Goal: Information Seeking & Learning: Learn about a topic

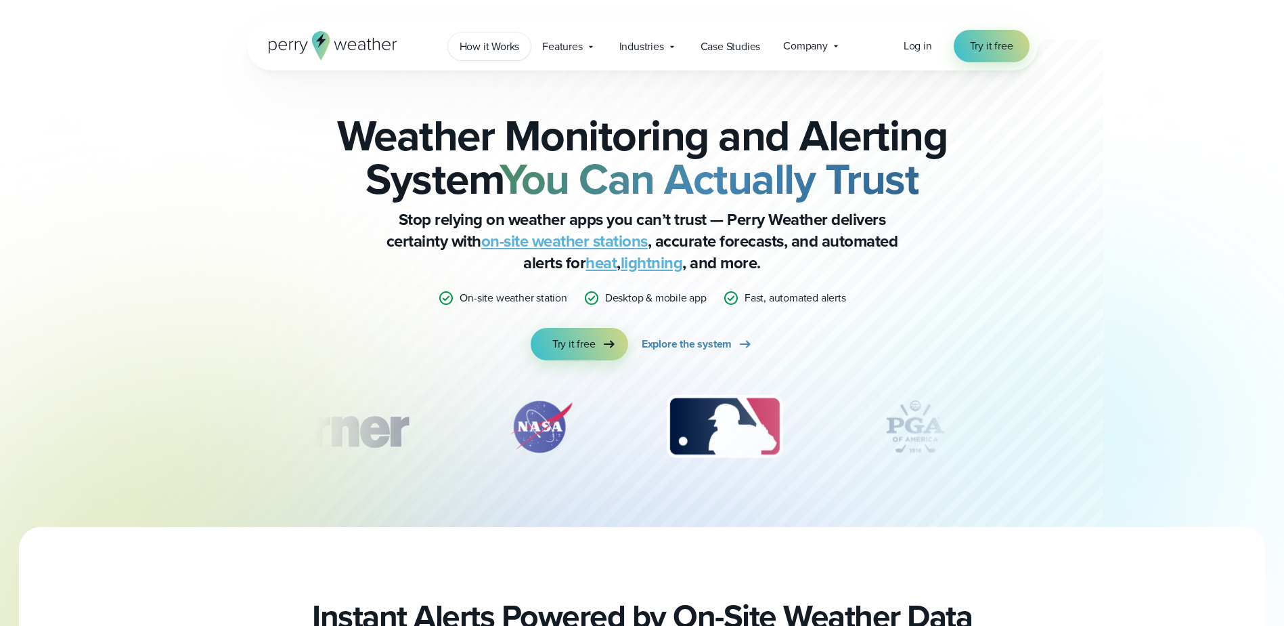
click at [512, 56] on link "How it Works" at bounding box center [489, 46] width 83 height 28
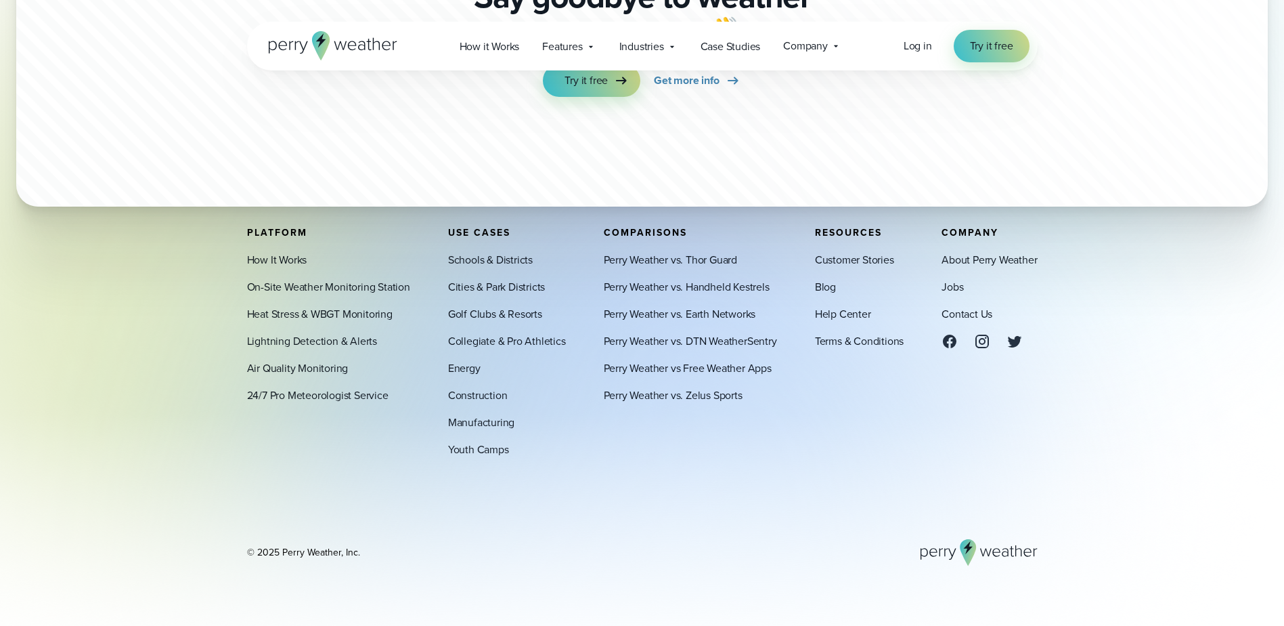
scroll to position [3793, 0]
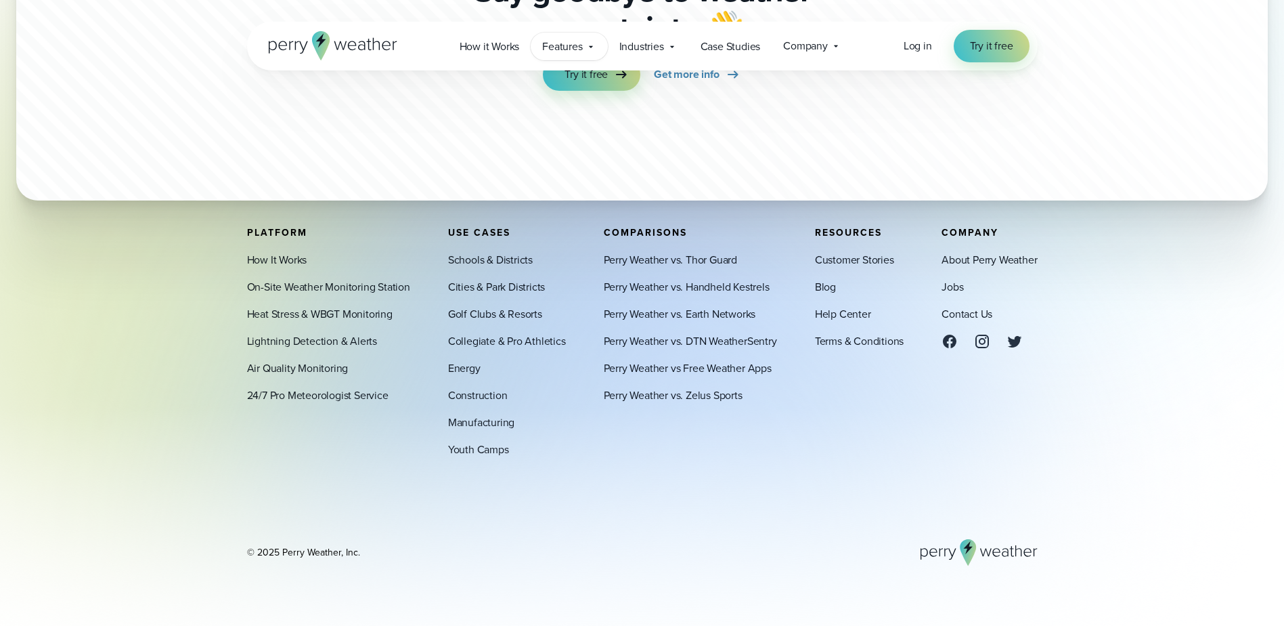
click at [582, 47] on span "Features" at bounding box center [562, 47] width 40 height 16
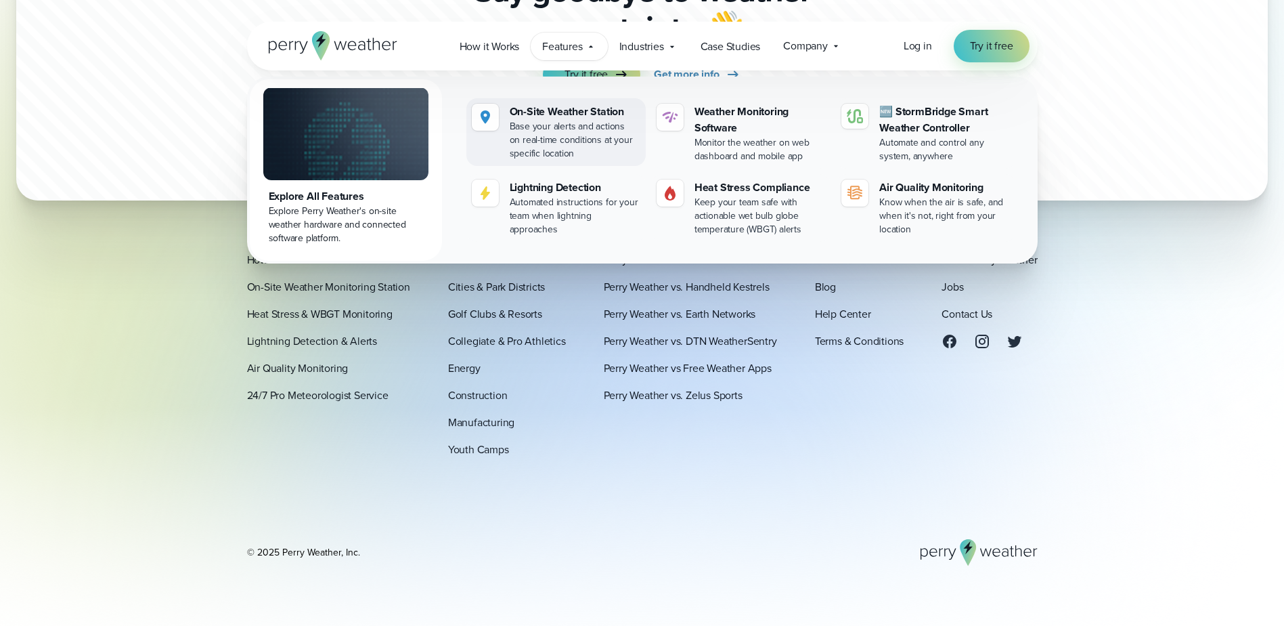
click at [578, 113] on div "On-Site Weather Station" at bounding box center [575, 112] width 131 height 16
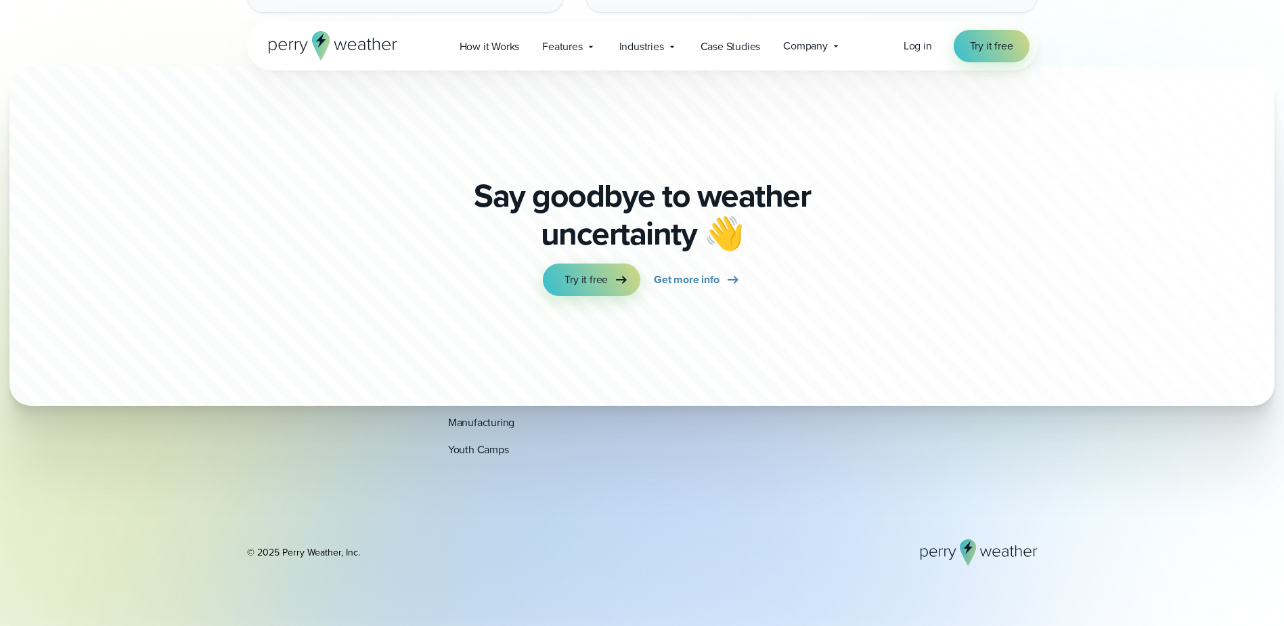
scroll to position [4209, 0]
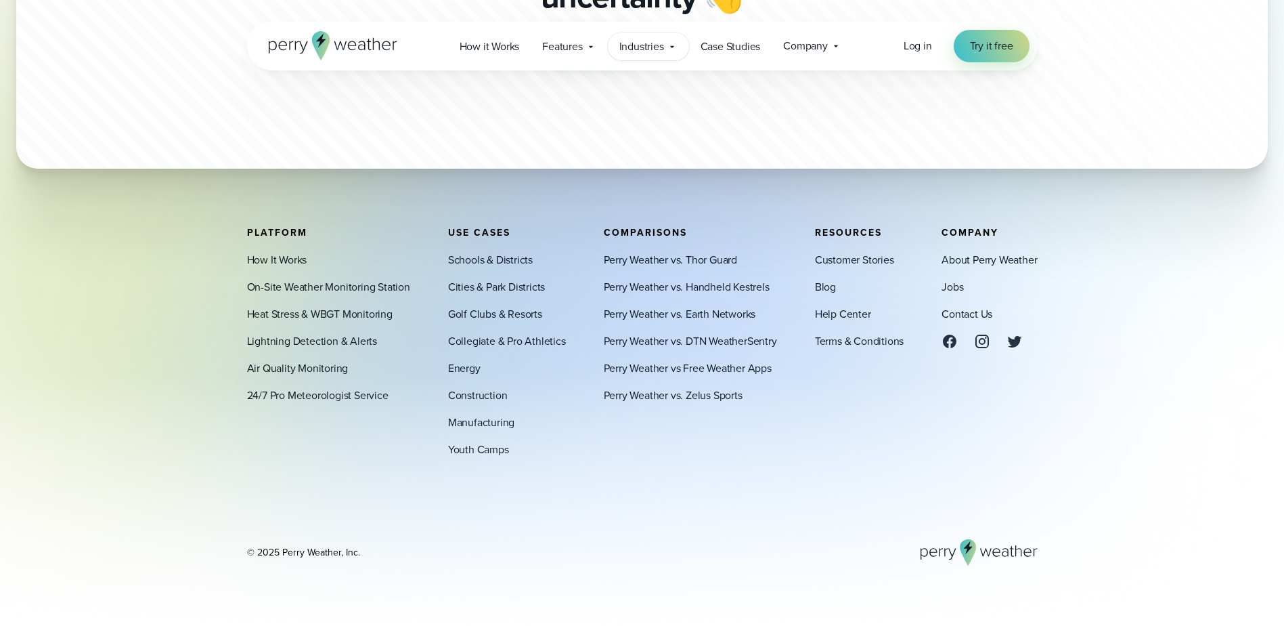
click at [635, 37] on div "Industries Featured Case Study How PGA of America is Prioritizing Golfer Safety…" at bounding box center [648, 46] width 81 height 28
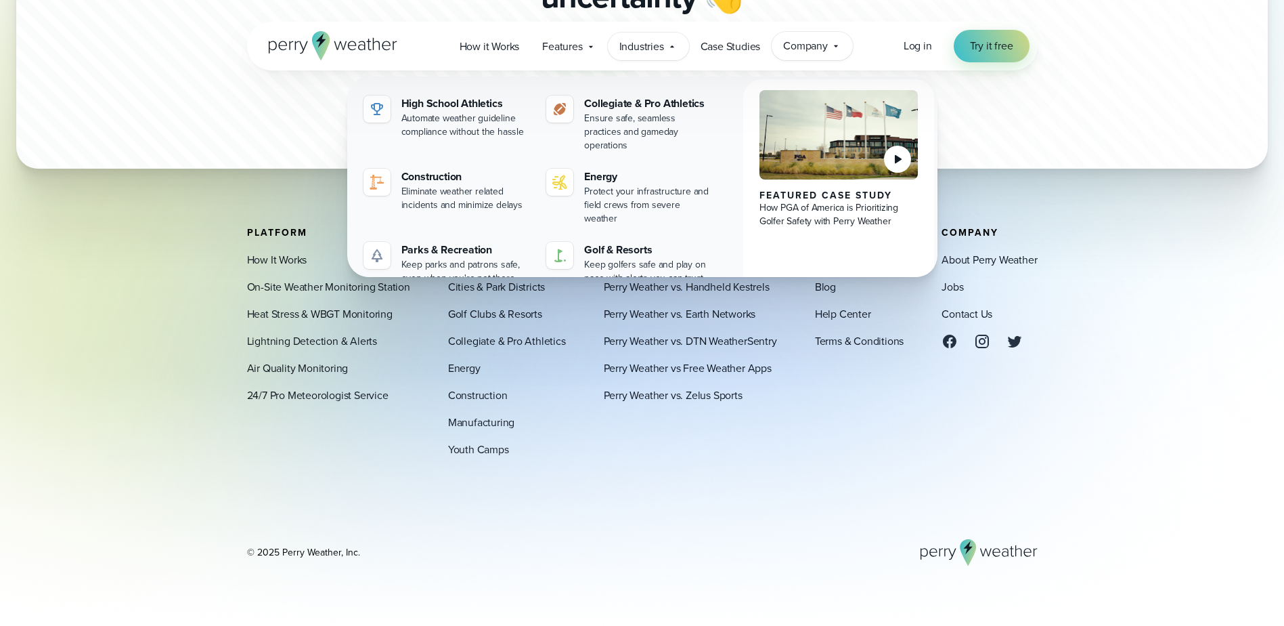
click at [823, 51] on span "Company" at bounding box center [805, 46] width 45 height 16
